Goal: Task Accomplishment & Management: Use online tool/utility

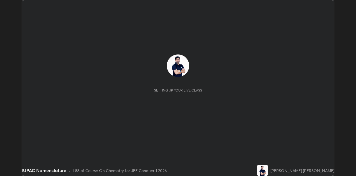
scroll to position [176, 356]
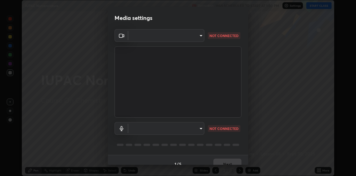
type input "5416e33925bc6ed35c9adcf9f7cb18ed3a920825cc7e0dfd8b865261a95d8ff2"
type input "dd99b78b7f534db31fd377dcc3400b3cdebac3227464594f10d1efd677915c43"
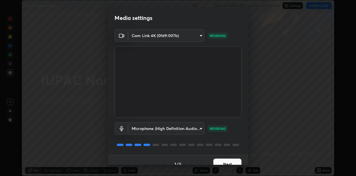
scroll to position [8, 0]
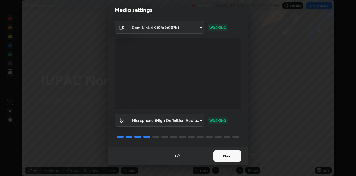
click at [162, 27] on body "Erase all IUPAC Nomenclature Recording WAS SCHEDULED TO START AT 1:00 PM Settin…" at bounding box center [178, 88] width 356 height 176
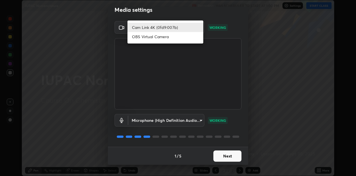
click at [144, 39] on li "OBS Virtual Camera" at bounding box center [166, 36] width 76 height 9
type input "129469620b40e2dd0512d8725787c59caf8482a1796421c7e87c89da348caea7"
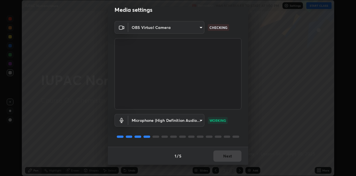
click at [233, 155] on div "1 / 5 Next" at bounding box center [178, 156] width 140 height 18
click at [231, 156] on button "Next" at bounding box center [227, 156] width 28 height 11
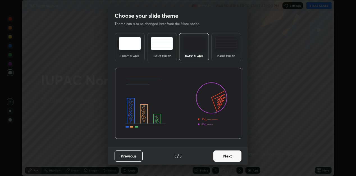
click at [233, 156] on button "Next" at bounding box center [227, 156] width 28 height 11
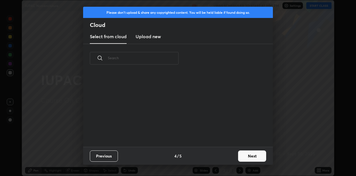
click at [242, 158] on button "Next" at bounding box center [252, 156] width 28 height 11
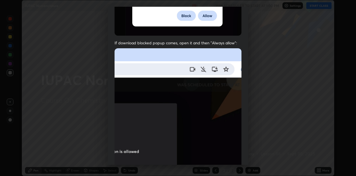
scroll to position [123, 0]
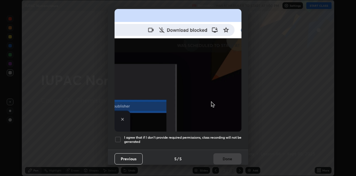
click at [120, 136] on div at bounding box center [118, 139] width 7 height 7
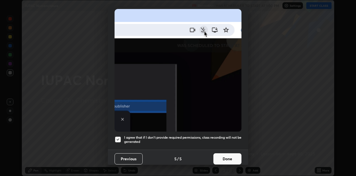
click at [231, 153] on button "Done" at bounding box center [227, 158] width 28 height 11
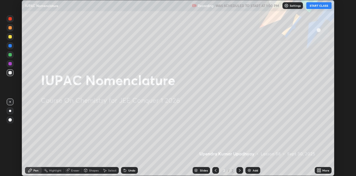
click at [313, 8] on button "START CLASS" at bounding box center [318, 5] width 25 height 7
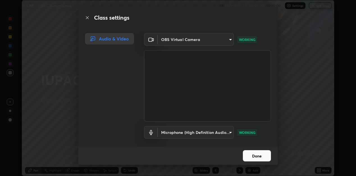
click at [258, 160] on button "Done" at bounding box center [257, 155] width 28 height 11
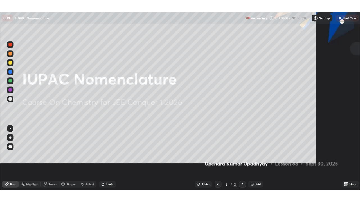
scroll to position [202, 360]
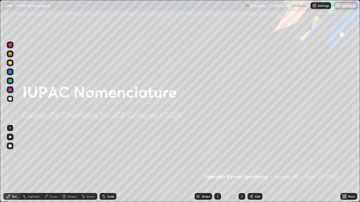
click at [257, 176] on div "Add" at bounding box center [256, 196] width 5 height 3
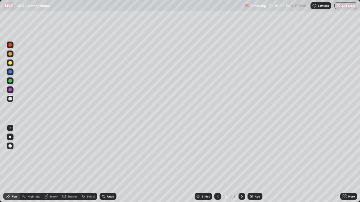
click at [10, 63] on div at bounding box center [9, 62] width 3 height 3
click at [12, 89] on div at bounding box center [9, 89] width 3 height 3
click at [13, 83] on div at bounding box center [10, 81] width 7 height 7
click at [10, 88] on div at bounding box center [9, 89] width 3 height 3
click at [10, 99] on div at bounding box center [9, 98] width 3 height 3
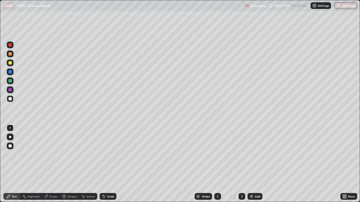
click at [10, 72] on div at bounding box center [9, 71] width 3 height 3
click at [11, 97] on div at bounding box center [9, 98] width 3 height 3
click at [257, 176] on div "Add" at bounding box center [256, 196] width 5 height 3
click at [11, 81] on div at bounding box center [9, 80] width 3 height 3
click at [12, 82] on div at bounding box center [10, 81] width 7 height 7
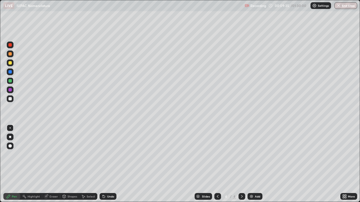
click at [13, 91] on div at bounding box center [10, 90] width 7 height 7
click at [252, 176] on div "Add" at bounding box center [254, 196] width 15 height 7
click at [12, 99] on div at bounding box center [10, 98] width 7 height 7
click at [10, 83] on div at bounding box center [10, 81] width 7 height 7
click at [108, 176] on div "Undo" at bounding box center [110, 196] width 7 height 3
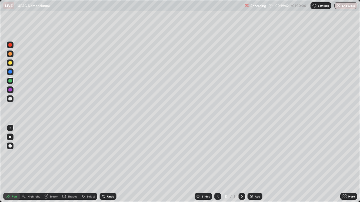
click at [255, 176] on div "Add" at bounding box center [256, 196] width 5 height 3
click at [10, 99] on div at bounding box center [9, 98] width 3 height 3
click at [112, 176] on div "Undo" at bounding box center [110, 196] width 7 height 3
click at [113, 176] on div "Undo" at bounding box center [107, 196] width 17 height 7
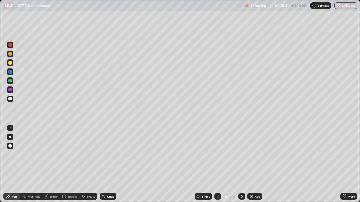
click at [114, 176] on div "Undo" at bounding box center [107, 196] width 17 height 7
click at [11, 82] on div at bounding box center [9, 80] width 3 height 3
click at [10, 90] on div at bounding box center [9, 89] width 3 height 3
click at [10, 83] on div at bounding box center [10, 81] width 7 height 7
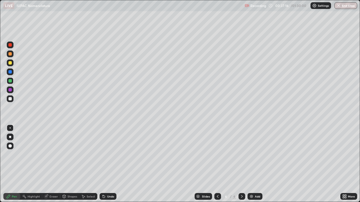
click at [256, 176] on div "Add" at bounding box center [256, 196] width 5 height 3
click at [108, 176] on div "Undo" at bounding box center [110, 196] width 7 height 3
click at [110, 176] on div "Undo" at bounding box center [107, 196] width 17 height 7
click at [112, 176] on div "Undo" at bounding box center [107, 196] width 17 height 7
click at [53, 176] on div "Eraser" at bounding box center [53, 196] width 8 height 3
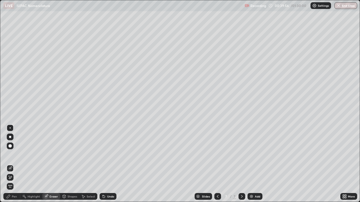
click at [110, 176] on div "Undo" at bounding box center [110, 196] width 7 height 3
click at [15, 176] on div "Pen" at bounding box center [11, 196] width 17 height 7
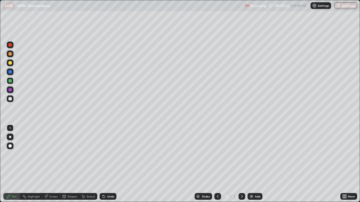
click at [11, 91] on div at bounding box center [9, 89] width 3 height 3
click at [111, 176] on div "Undo" at bounding box center [110, 196] width 7 height 3
click at [259, 176] on div "Add" at bounding box center [256, 196] width 5 height 3
click at [217, 176] on icon at bounding box center [217, 196] width 4 height 4
click at [242, 176] on icon at bounding box center [242, 196] width 2 height 3
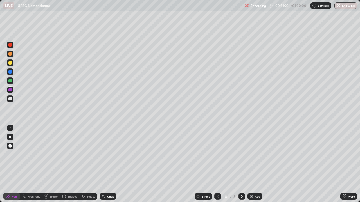
click at [10, 63] on div at bounding box center [9, 62] width 3 height 3
click at [49, 176] on div "Eraser" at bounding box center [51, 196] width 18 height 7
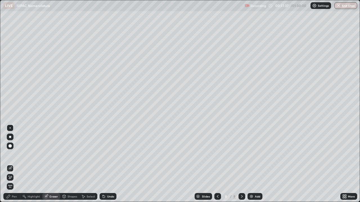
click at [13, 176] on div "Pen" at bounding box center [14, 196] width 5 height 3
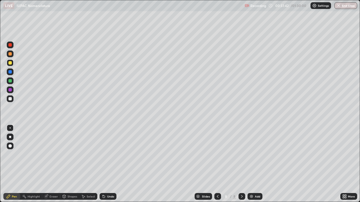
click at [107, 176] on div "Undo" at bounding box center [110, 196] width 7 height 3
click at [12, 82] on div at bounding box center [10, 81] width 7 height 7
click at [105, 176] on icon at bounding box center [103, 196] width 4 height 4
click at [106, 176] on div "Undo" at bounding box center [107, 196] width 17 height 7
click at [105, 176] on div "Undo" at bounding box center [107, 196] width 17 height 7
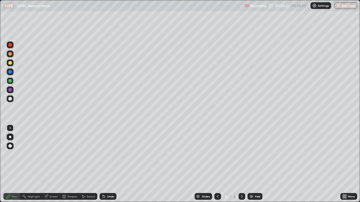
click at [103, 176] on icon at bounding box center [104, 197] width 2 height 2
click at [339, 8] on button "End Class" at bounding box center [345, 5] width 23 height 7
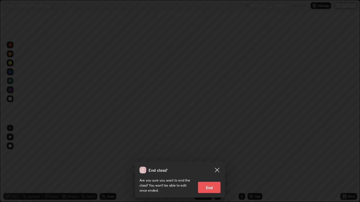
click at [211, 176] on button "End" at bounding box center [209, 187] width 22 height 11
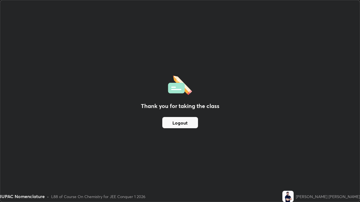
click at [190, 122] on button "Logout" at bounding box center [180, 122] width 36 height 11
